Goal: Browse casually

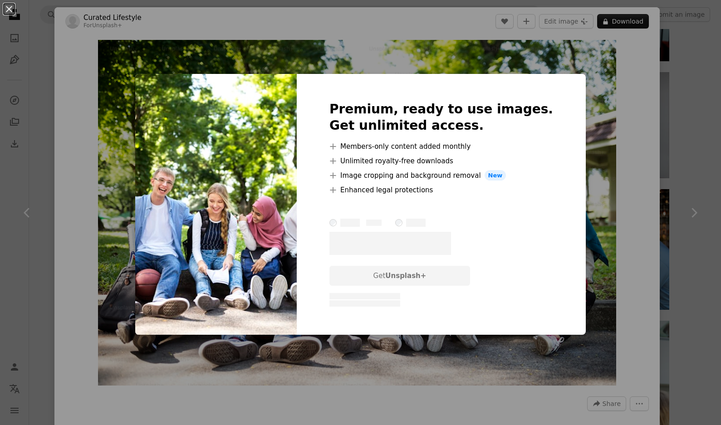
scroll to position [15546, 0]
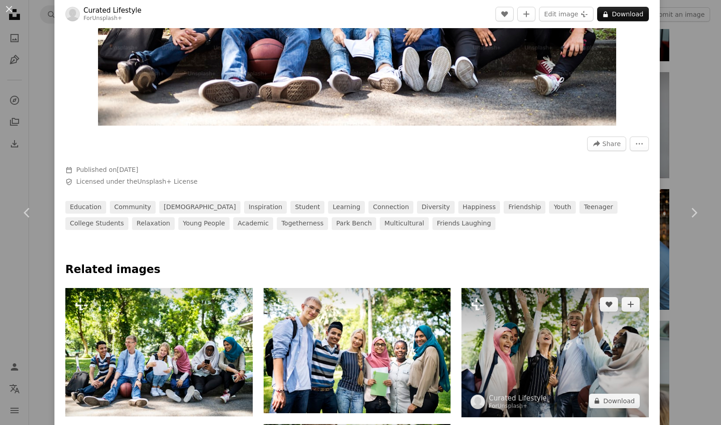
scroll to position [310, 0]
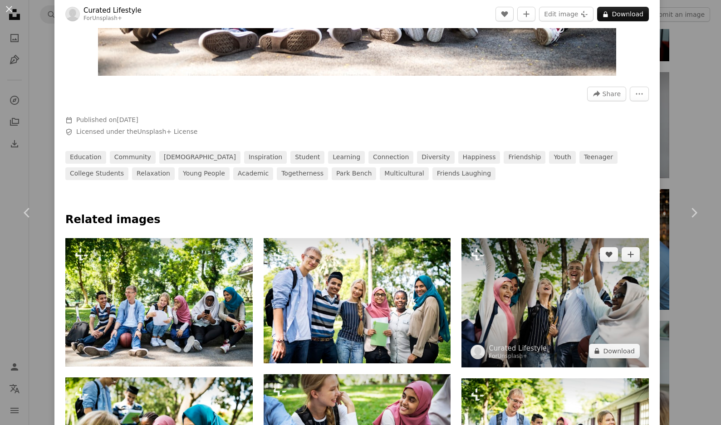
click at [541, 307] on img at bounding box center [554, 302] width 187 height 129
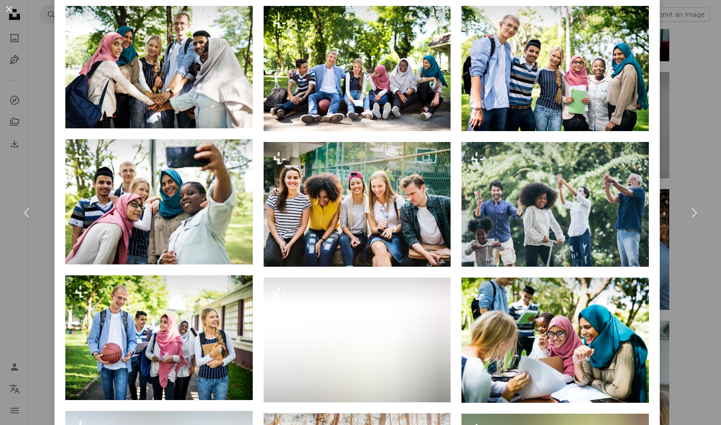
scroll to position [502, 0]
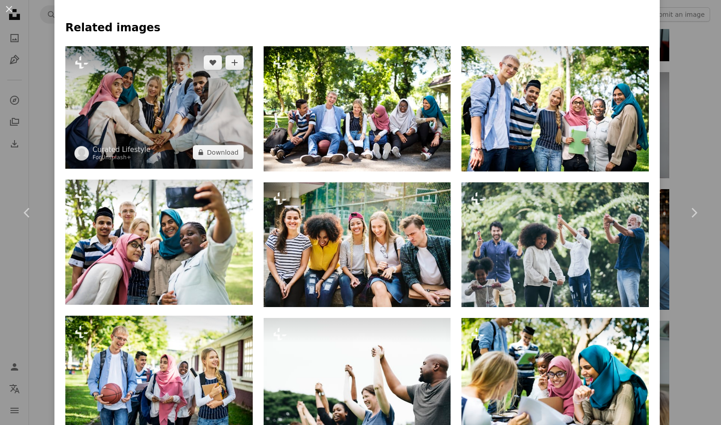
click at [155, 115] on img at bounding box center [158, 107] width 187 height 122
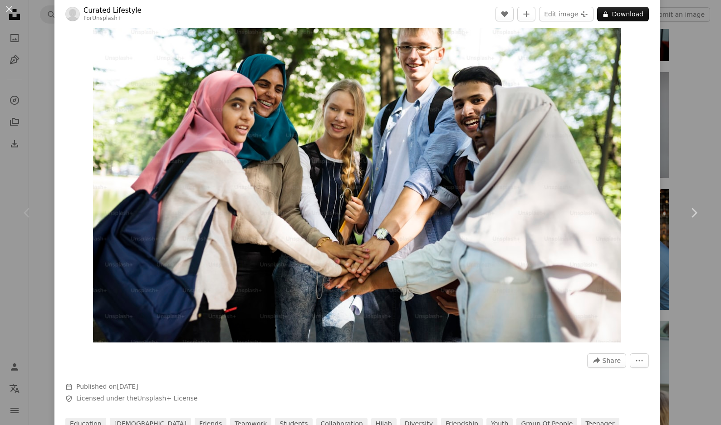
scroll to position [49, 0]
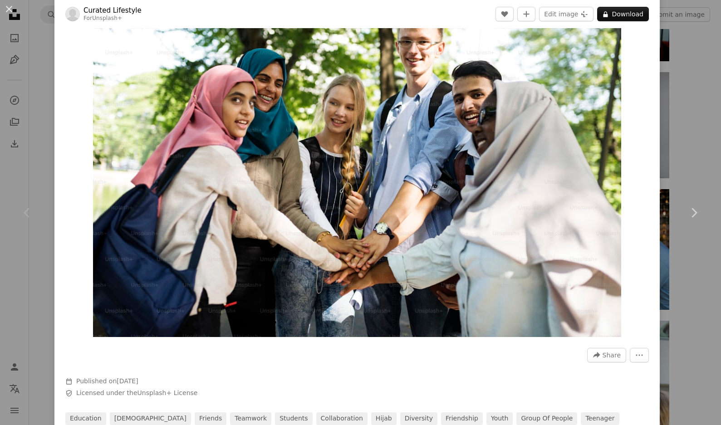
click at [379, 161] on img "Zoom in on this image" at bounding box center [357, 164] width 528 height 346
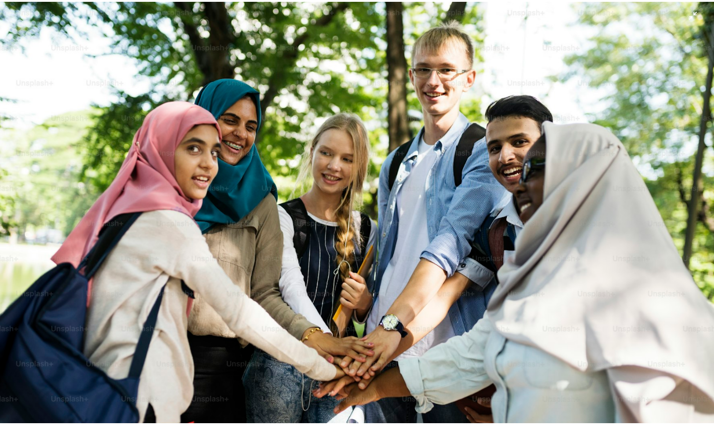
scroll to position [19, 0]
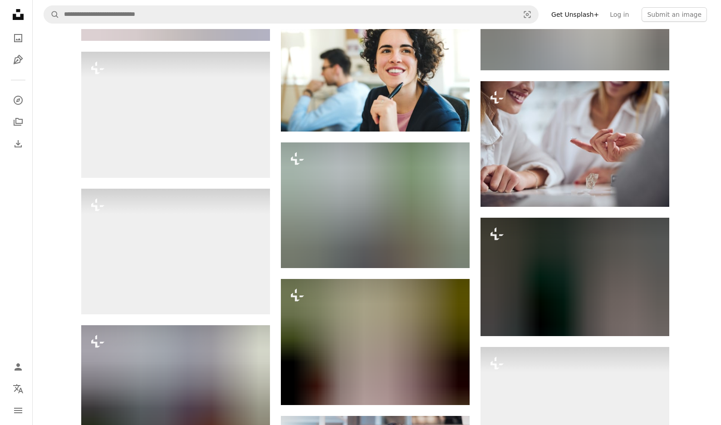
scroll to position [19926, 0]
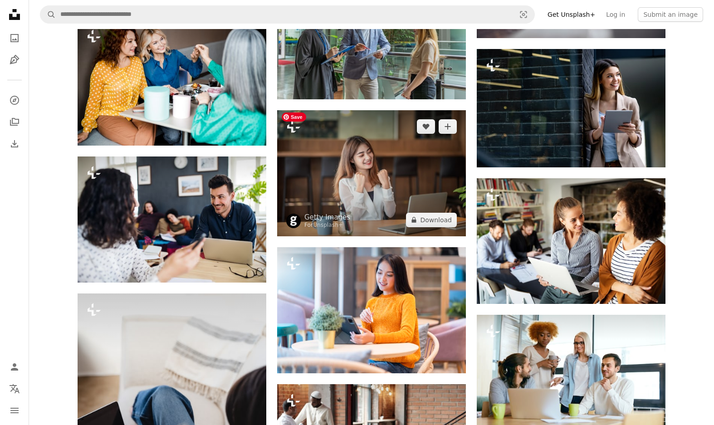
click at [392, 178] on img at bounding box center [371, 173] width 189 height 126
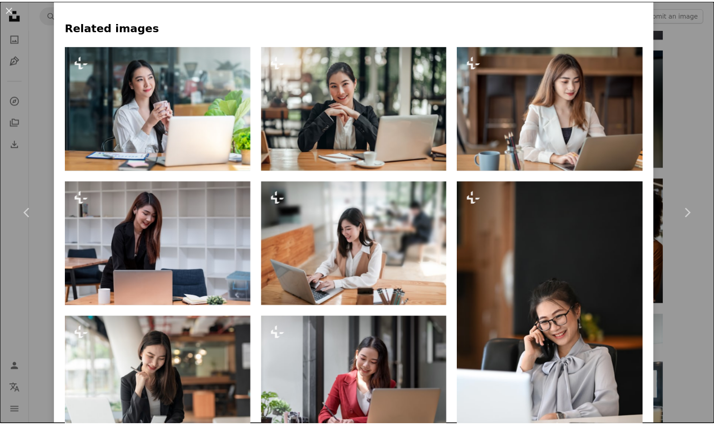
scroll to position [742, 0]
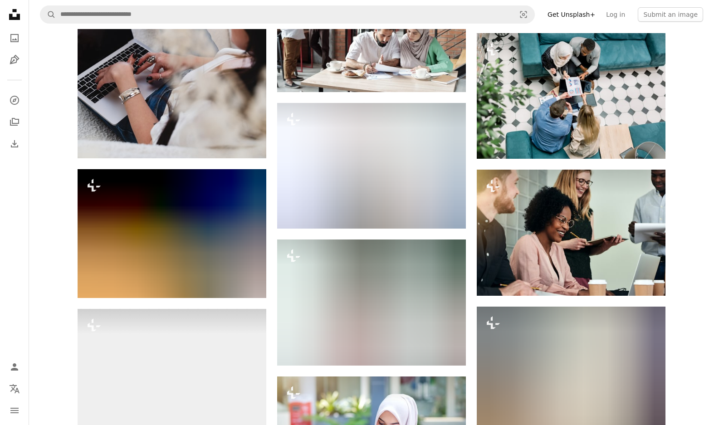
scroll to position [20350, 0]
